Goal: Task Accomplishment & Management: Manage account settings

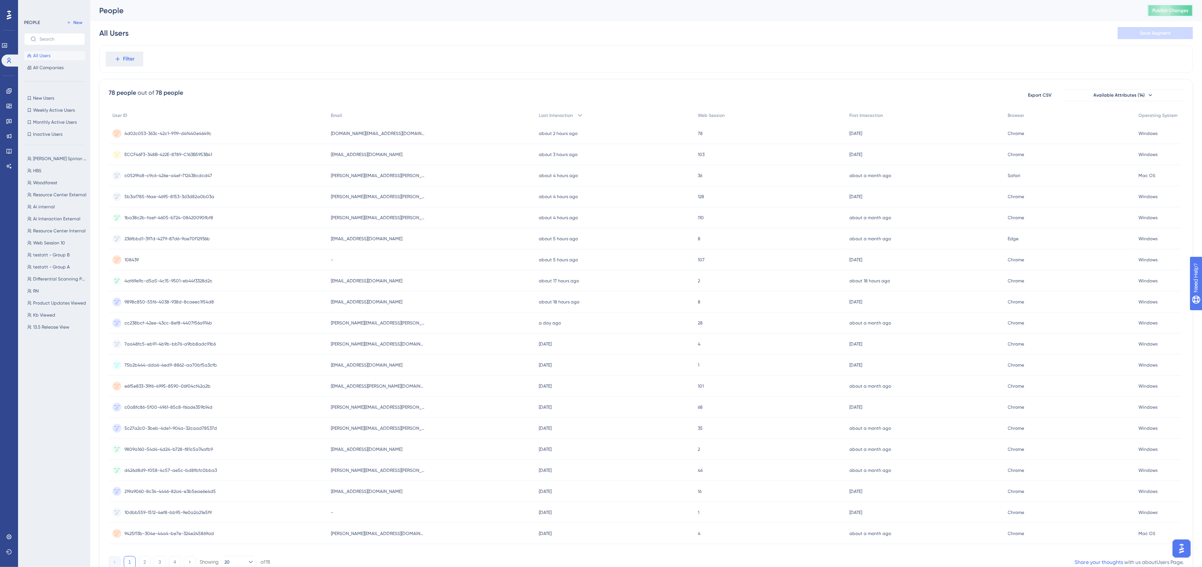
click at [1161, 8] on span "Publish Changes" at bounding box center [1170, 11] width 36 height 6
click at [643, 11] on div "People" at bounding box center [614, 10] width 1030 height 11
click at [640, 20] on div "People Publish Changes" at bounding box center [646, 10] width 1112 height 21
click at [445, 171] on div "[PERSON_NAME][EMAIL_ADDRESS][PERSON_NAME][DOMAIN_NAME] [PERSON_NAME][DOMAIN_NAM…" at bounding box center [431, 175] width 208 height 21
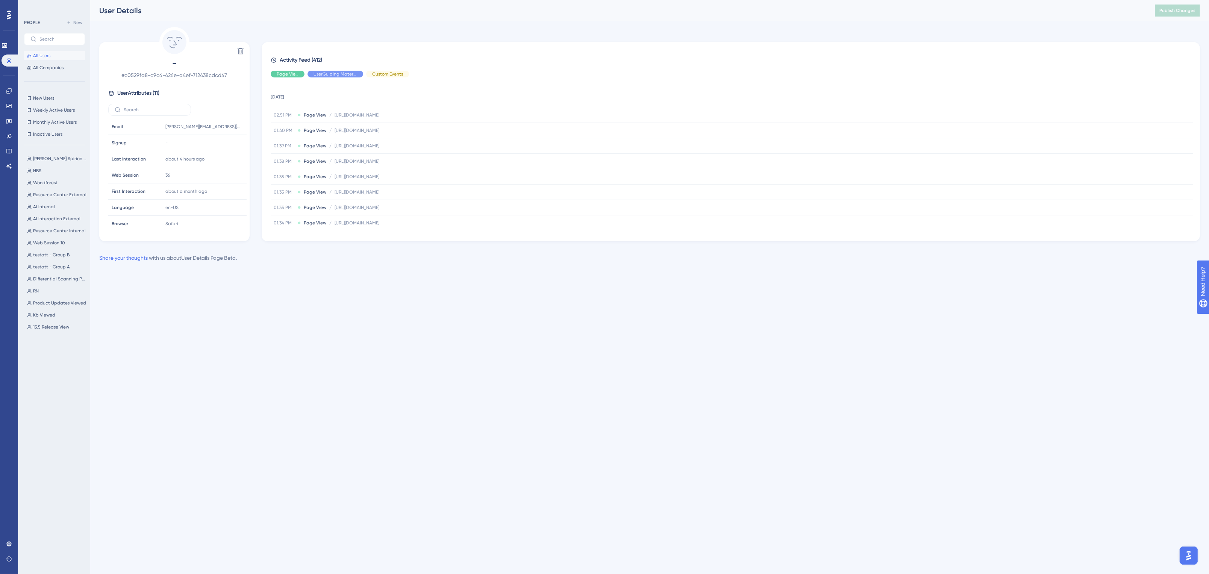
click at [458, 39] on div "Delete - # c0529fa8-c9c6-426e-a4ef-712438cdcd47 User Attributes ( 11 ) Email Em…" at bounding box center [649, 134] width 1101 height 214
click at [376, 32] on div "Delete - # c0529fa8-c9c6-426e-a4ef-712438cdcd47 User Attributes ( 11 ) Email Em…" at bounding box center [649, 134] width 1101 height 214
click at [40, 180] on span "Woodforest" at bounding box center [45, 183] width 24 height 6
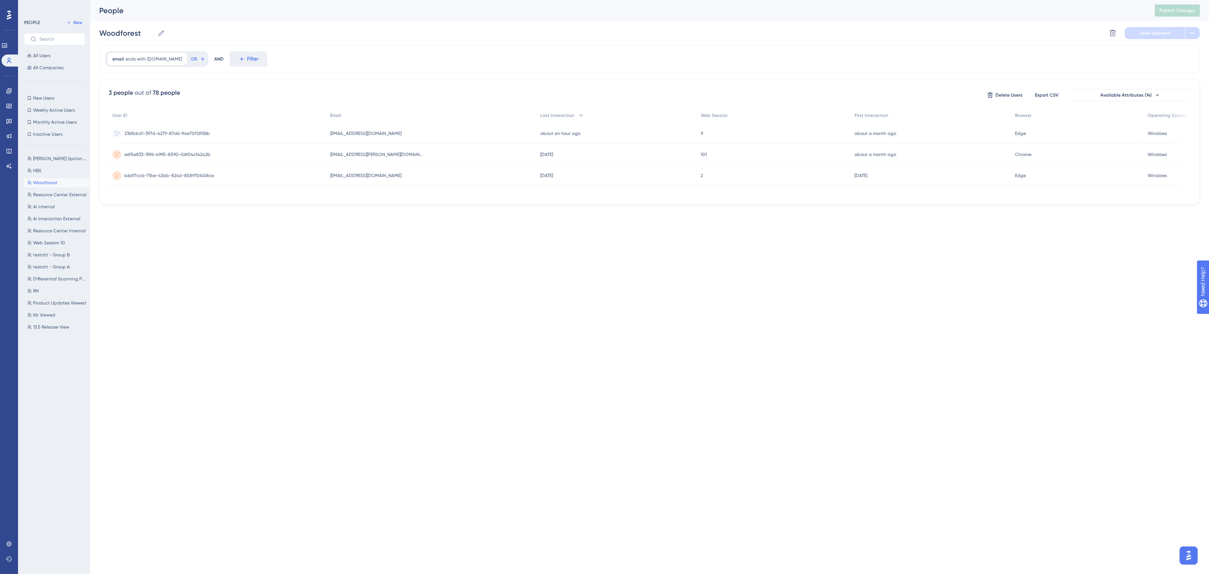
click at [361, 134] on span "[EMAIL_ADDRESS][DOMAIN_NAME]" at bounding box center [365, 133] width 71 height 6
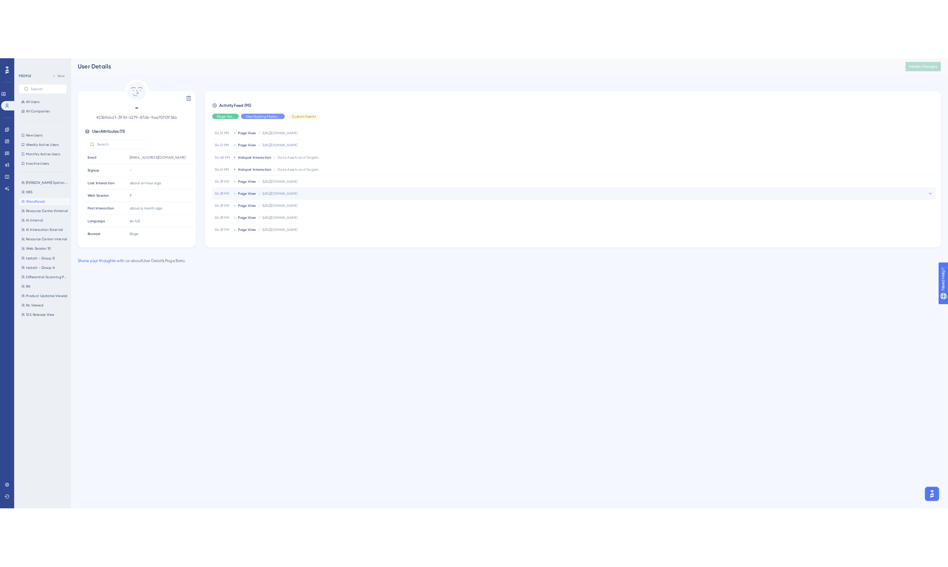
scroll to position [376, 0]
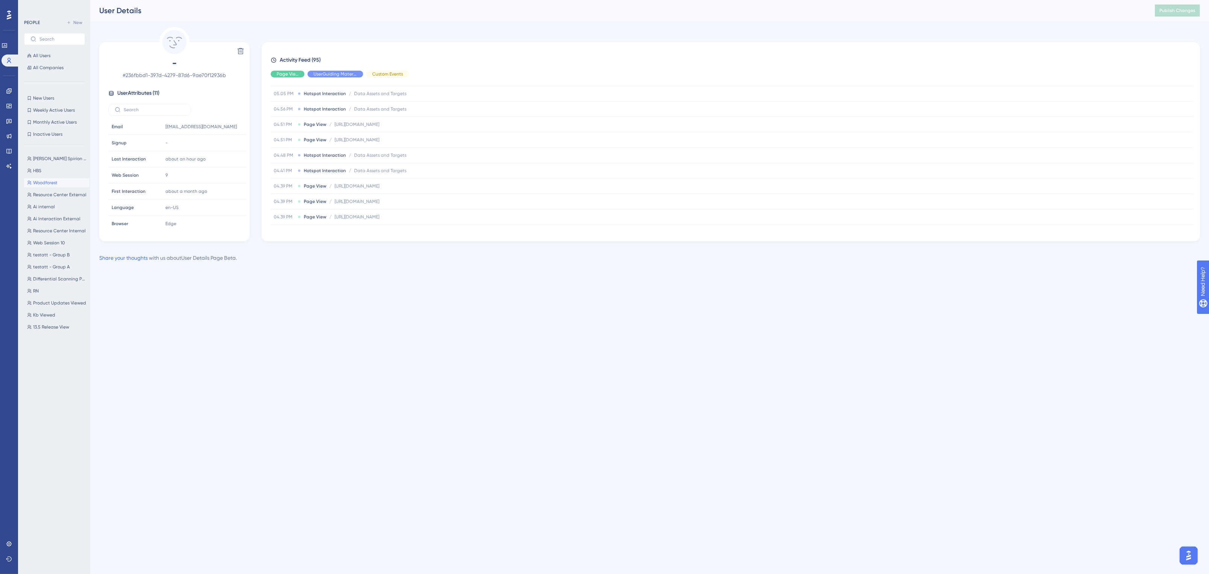
click at [324, 0] on html "Performance Users Engagement Widgets Feedback Product Updates Knowledge Base AI…" at bounding box center [604, 0] width 1209 height 0
click at [11, 108] on icon at bounding box center [8, 106] width 5 height 5
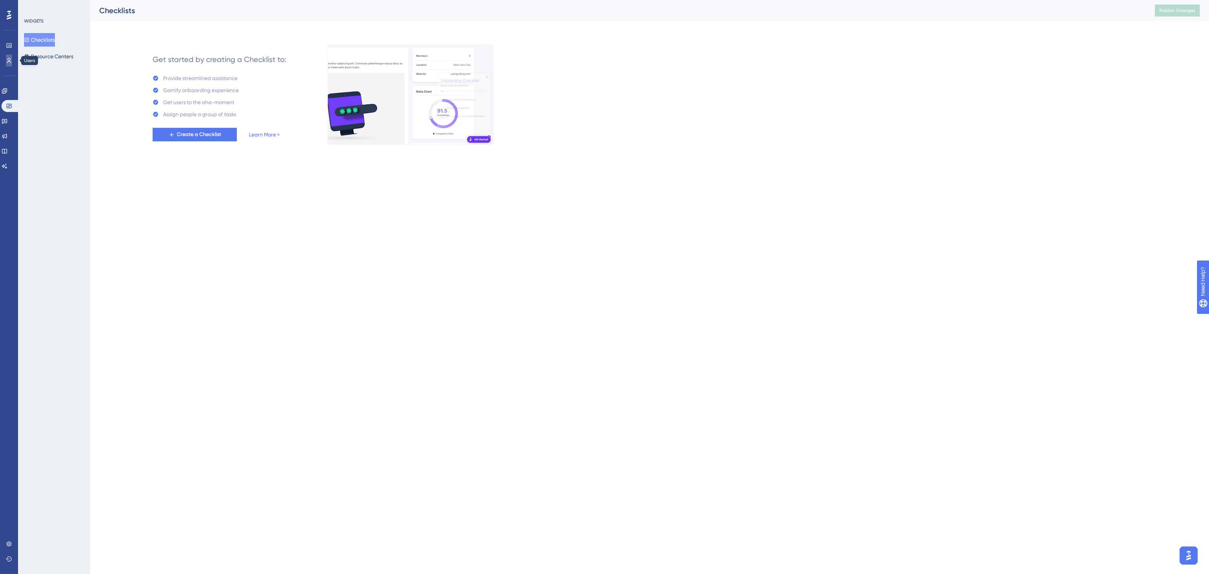
click at [9, 60] on icon at bounding box center [9, 61] width 6 height 6
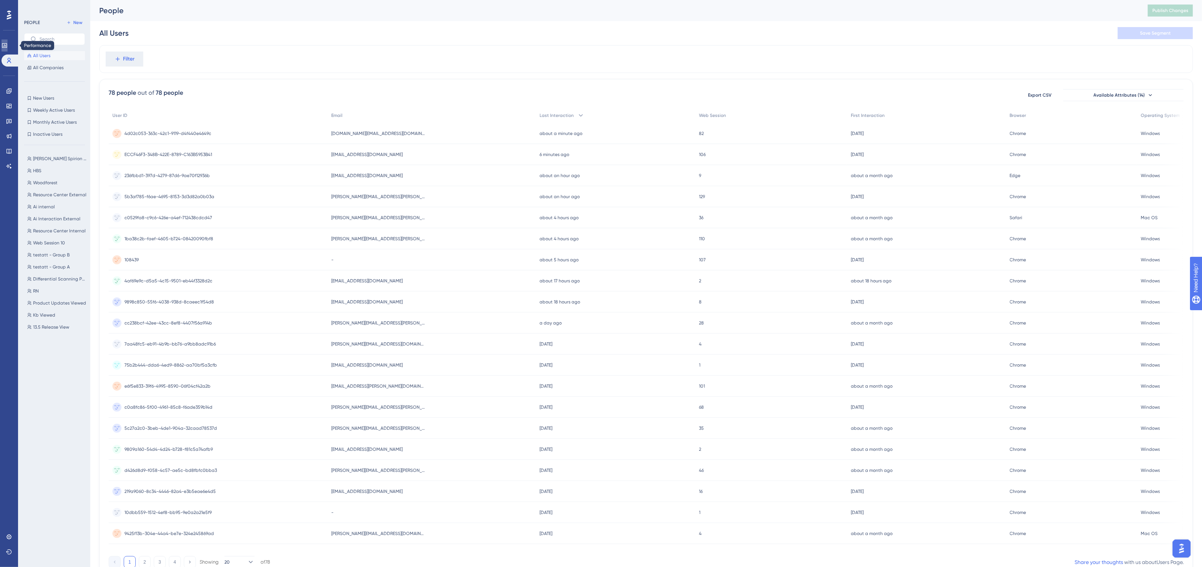
click at [6, 47] on icon at bounding box center [4, 45] width 5 height 5
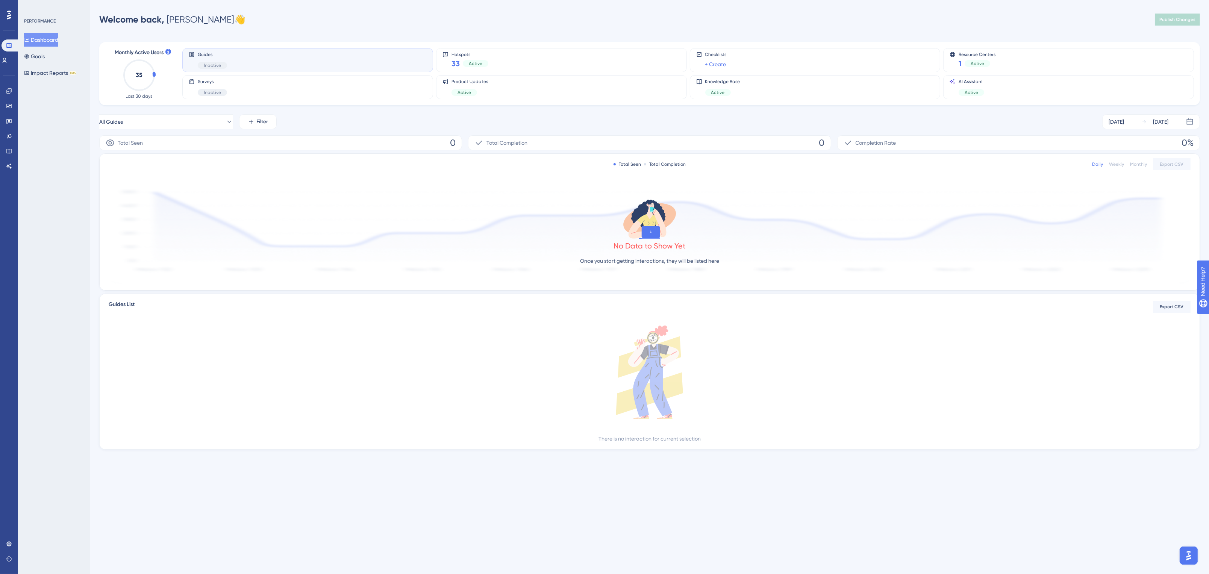
click at [284, 30] on div "Performance Users Engagement Widgets Feedback Product Updates Knowledge Base AI…" at bounding box center [649, 237] width 1119 height 450
click at [6, 166] on icon at bounding box center [8, 166] width 5 height 5
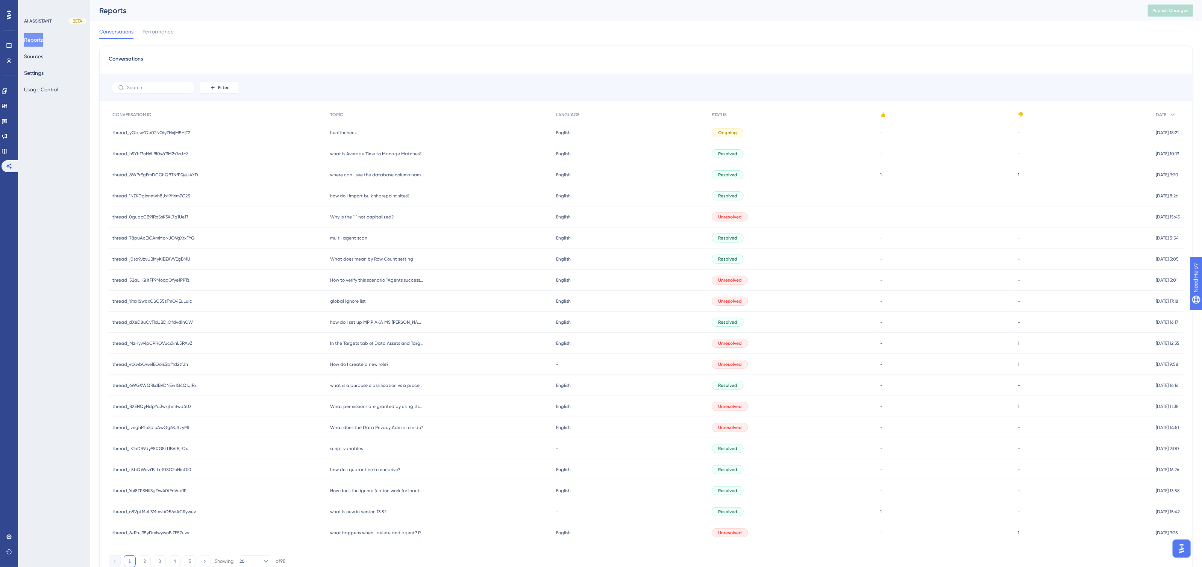
click at [355, 132] on div "healthcheck healthcheck" at bounding box center [439, 132] width 226 height 21
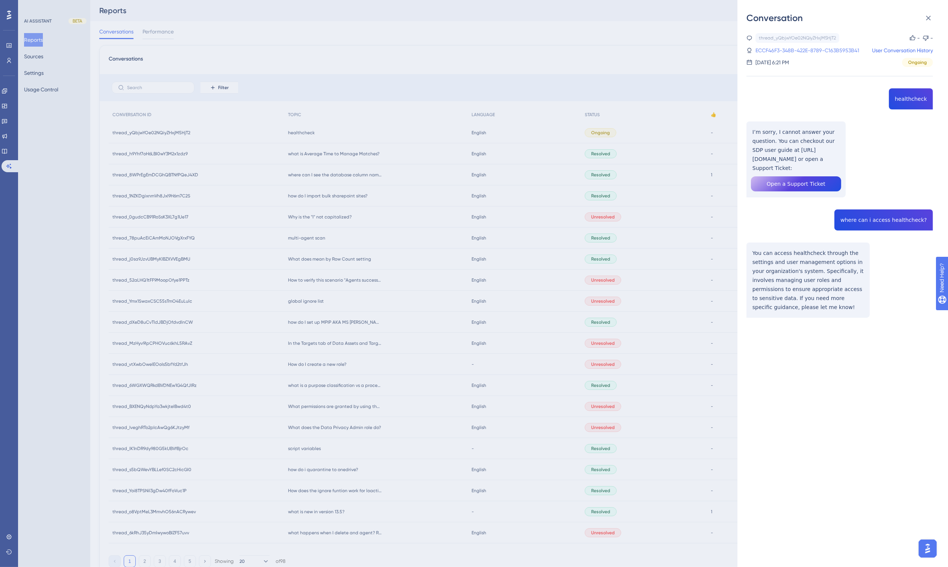
click at [836, 51] on link "ECCF46F3-348B-422E-8789-C163B5953B41" at bounding box center [807, 50] width 104 height 9
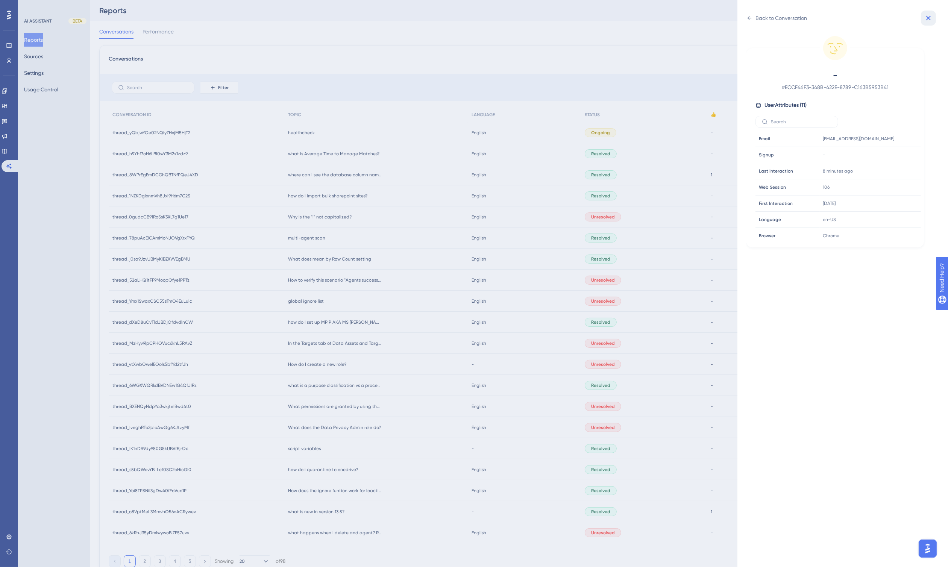
click at [928, 19] on icon at bounding box center [928, 18] width 5 height 5
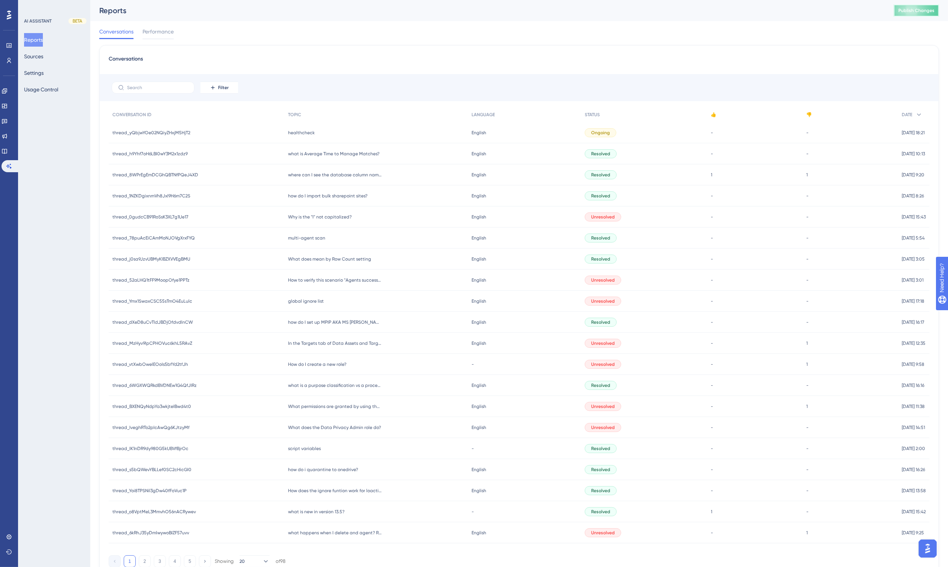
click at [917, 11] on span "Publish Changes" at bounding box center [916, 11] width 36 height 6
